Goal: Transaction & Acquisition: Download file/media

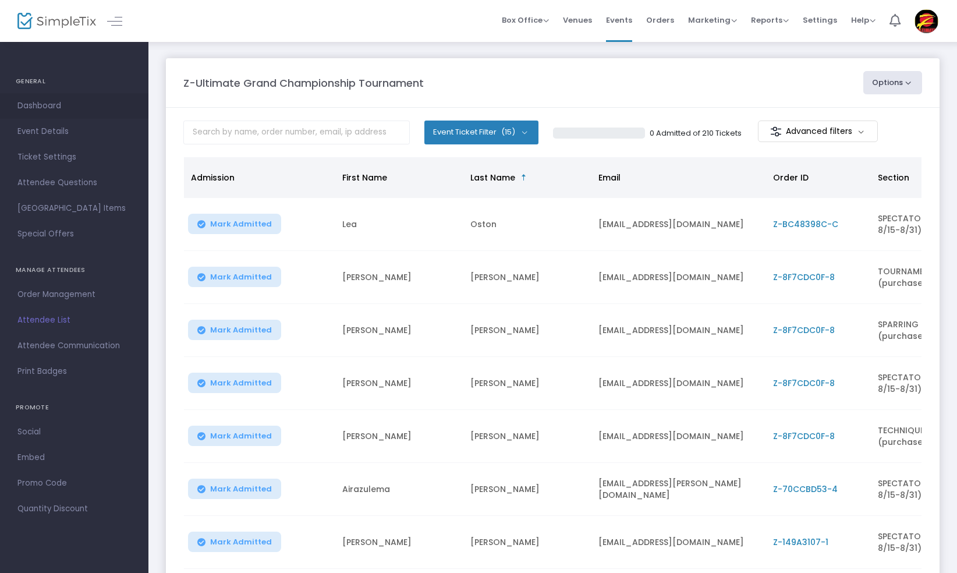
click at [35, 105] on span "Dashboard" at bounding box center [73, 105] width 113 height 15
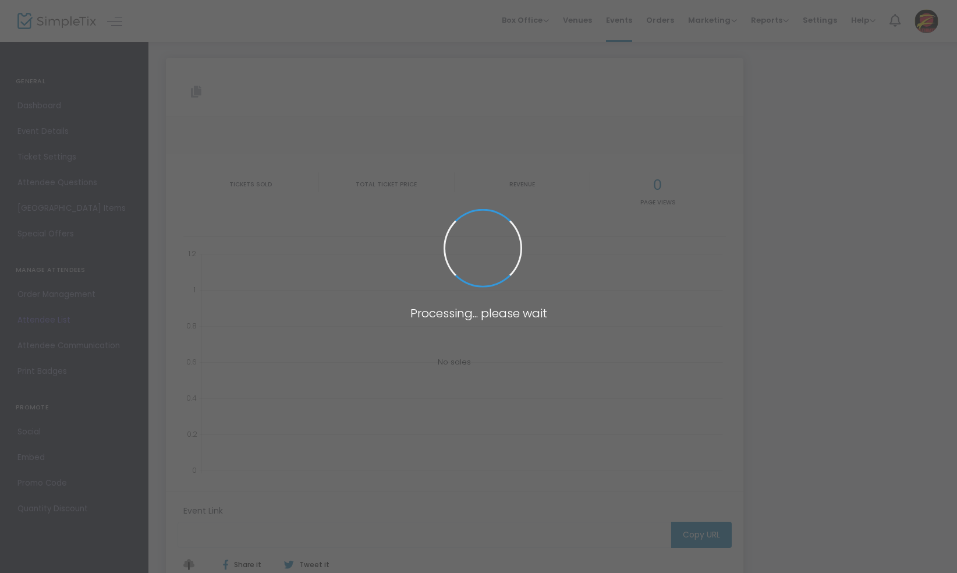
type input "[URL][DOMAIN_NAME]"
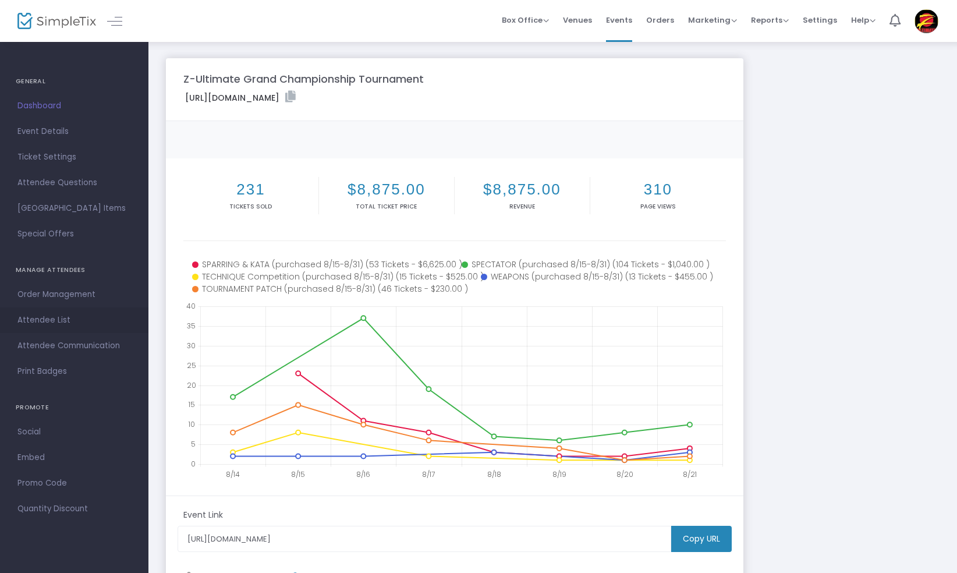
click at [45, 319] on span "Attendee List" at bounding box center [73, 319] width 113 height 15
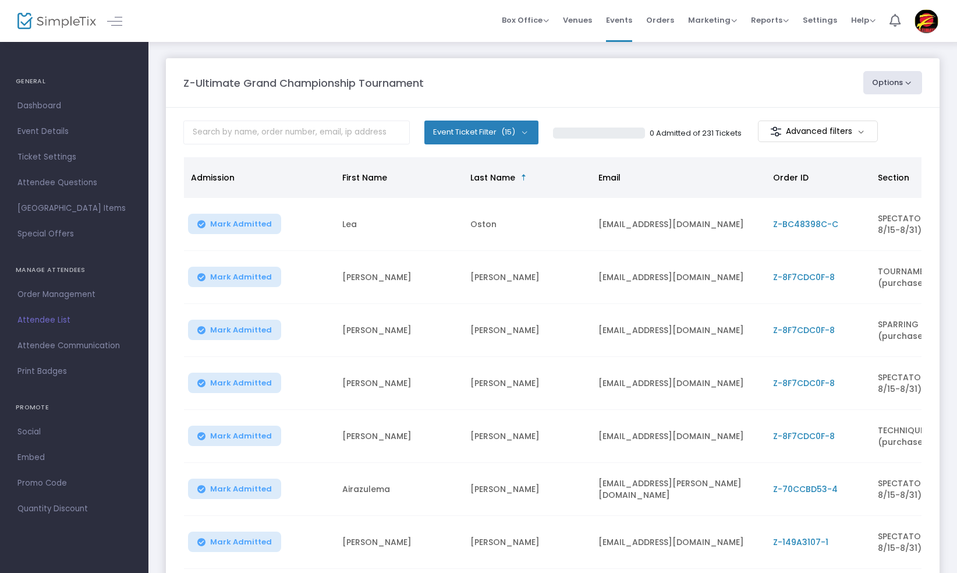
click at [913, 82] on button "Options" at bounding box center [892, 82] width 59 height 23
click at [865, 139] on li "Export List" at bounding box center [860, 140] width 107 height 23
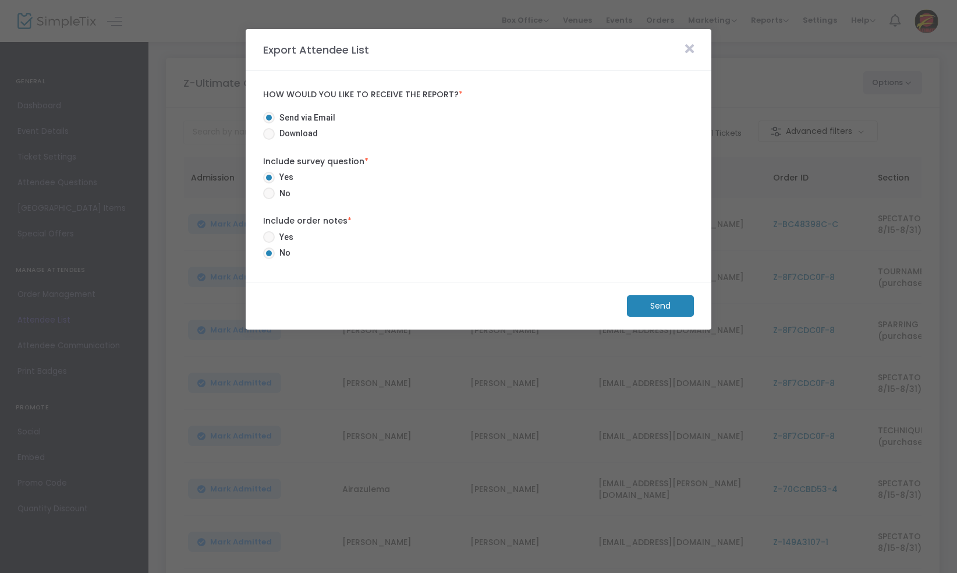
radio input "false"
radio input "true"
click at [283, 137] on span "Download" at bounding box center [296, 133] width 43 height 12
click at [269, 140] on input "Download" at bounding box center [268, 140] width 1 height 1
radio input "true"
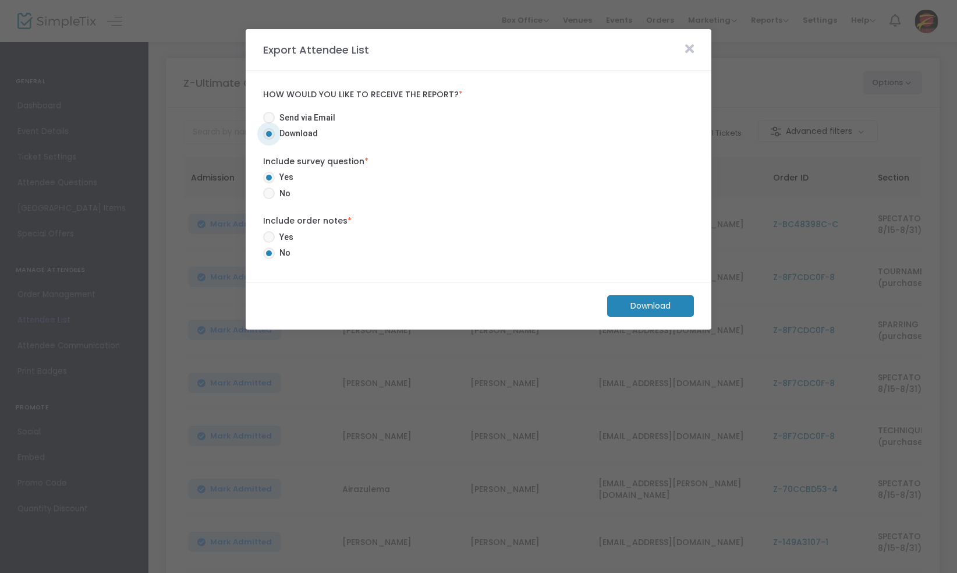
click at [646, 305] on m-button "Download" at bounding box center [650, 306] width 87 height 22
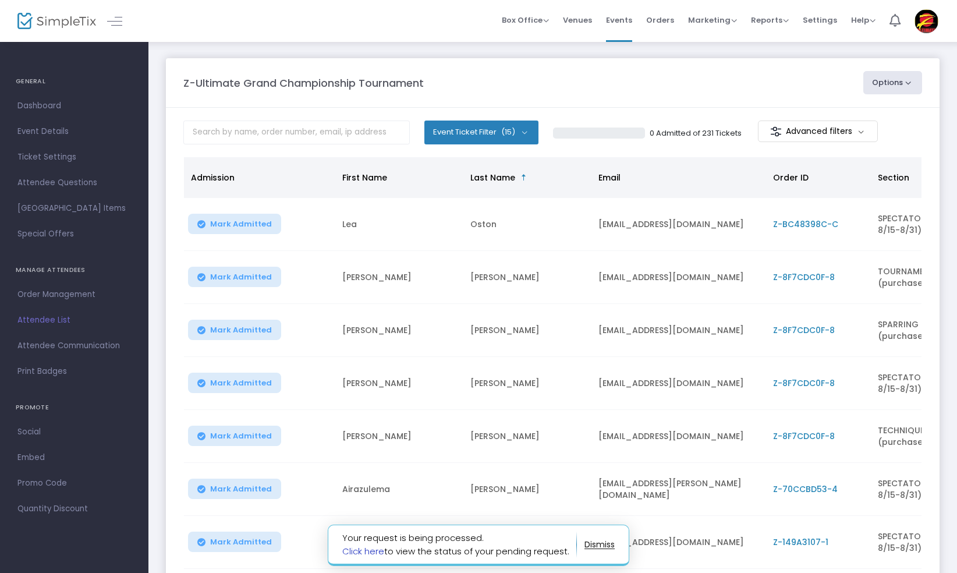
click at [369, 546] on link "Click here" at bounding box center [363, 551] width 42 height 12
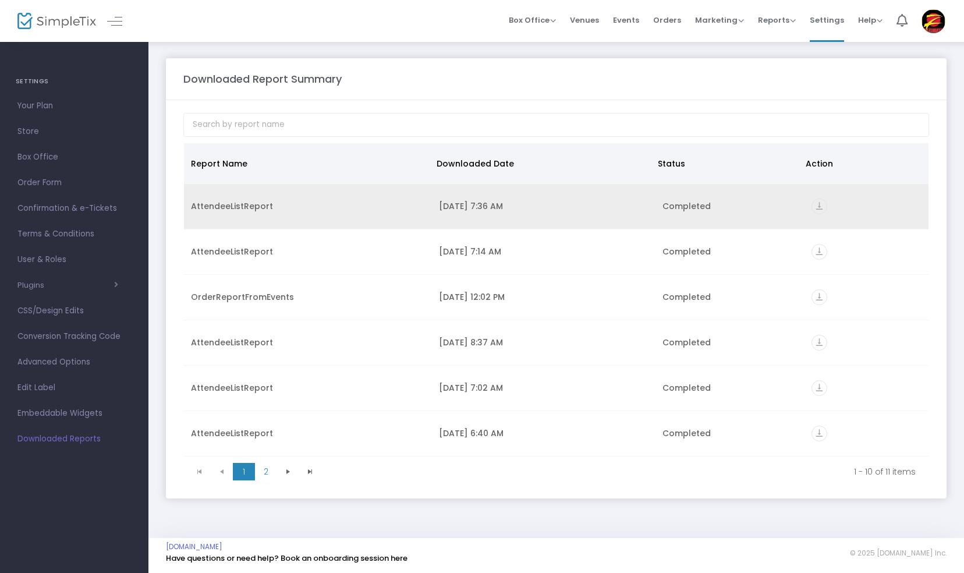
click at [812, 206] on icon "vertical_align_bottom" at bounding box center [819, 206] width 16 height 16
